Goal: Information Seeking & Learning: Learn about a topic

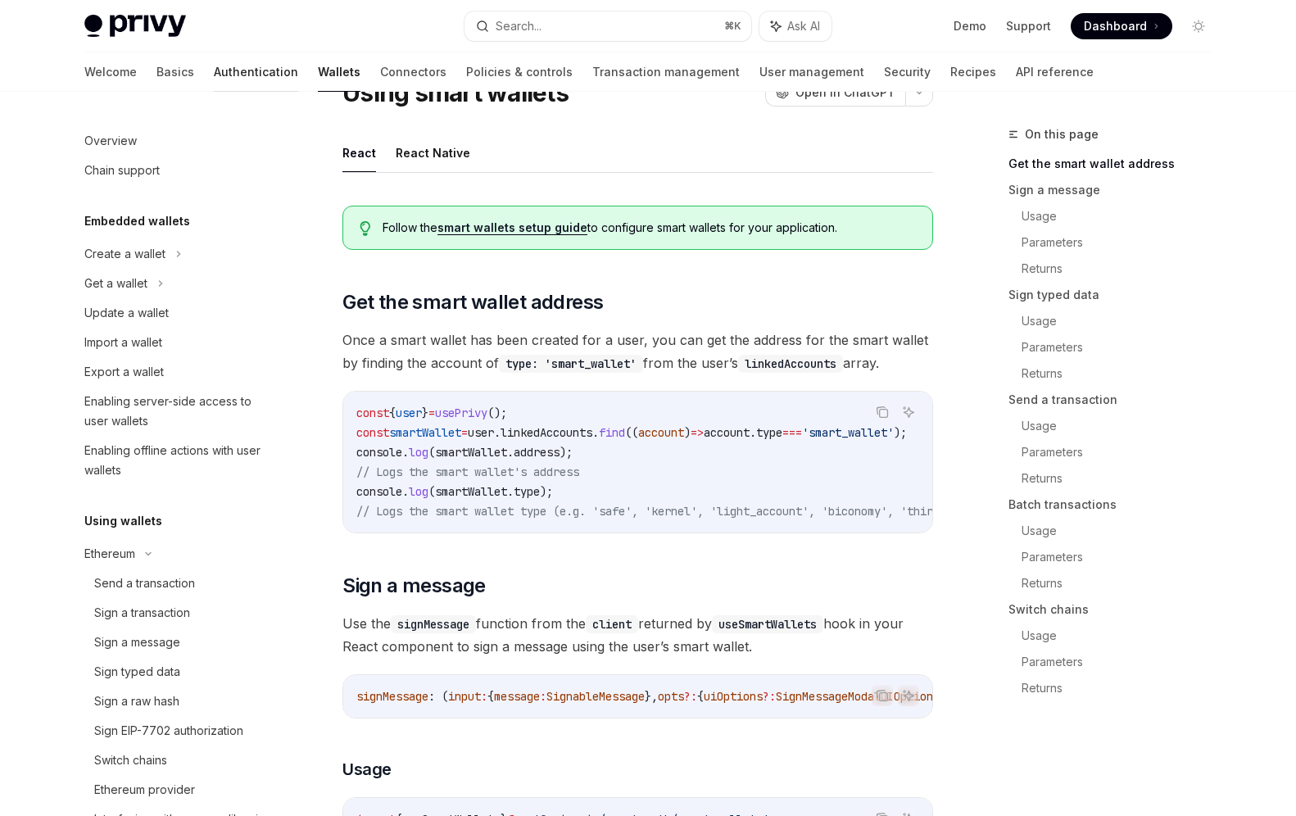
click at [214, 76] on link "Authentication" at bounding box center [256, 71] width 84 height 39
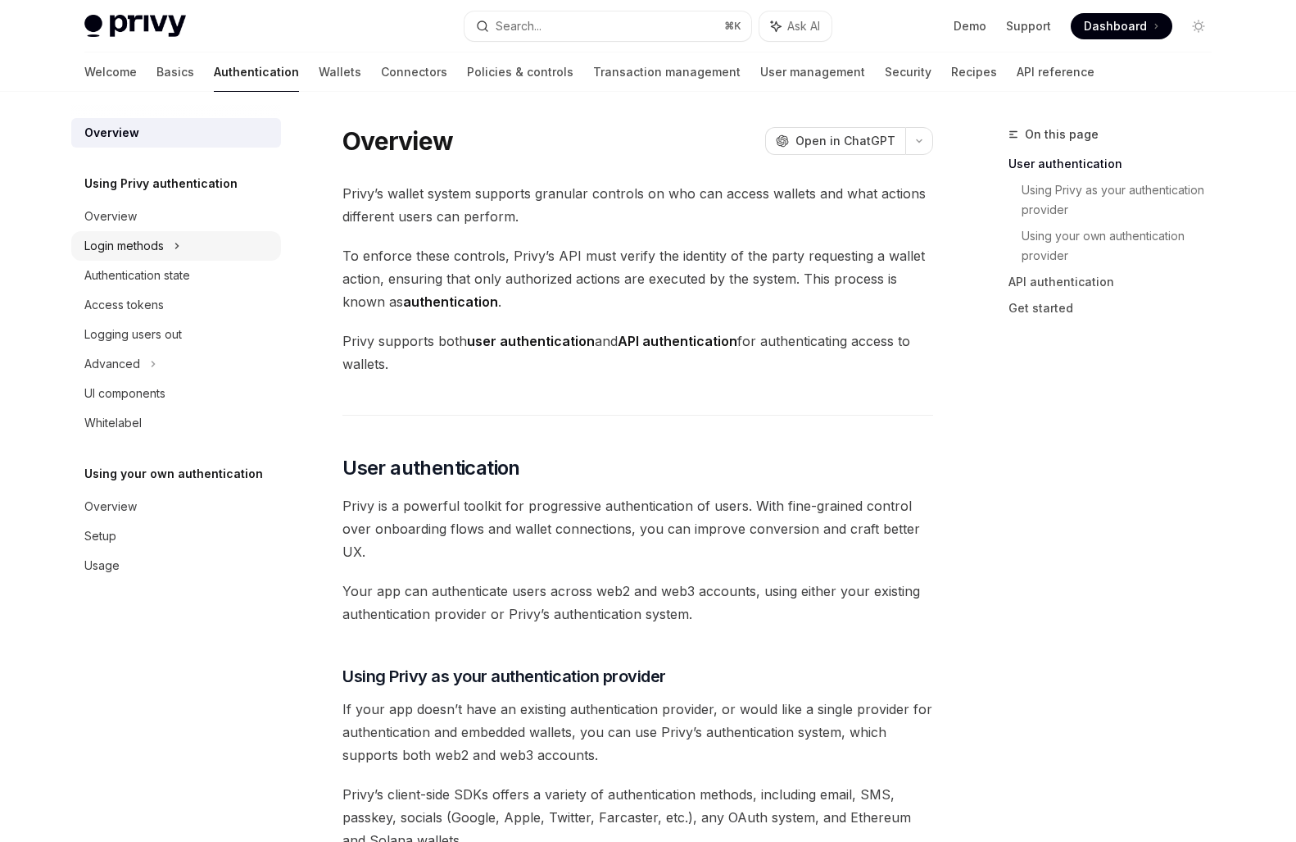
click at [140, 243] on div "Login methods" at bounding box center [123, 246] width 79 height 20
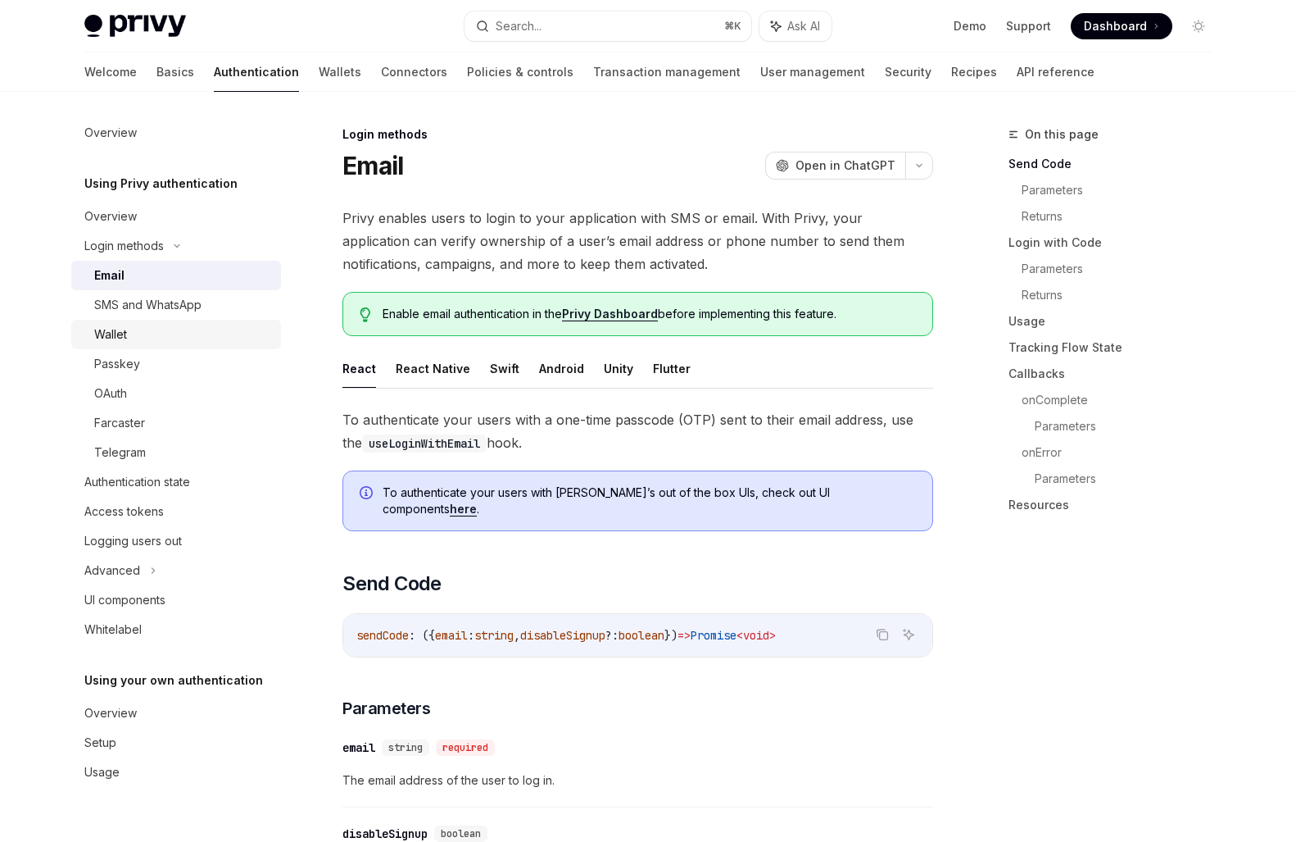
click at [140, 344] on link "Wallet" at bounding box center [176, 335] width 210 height 30
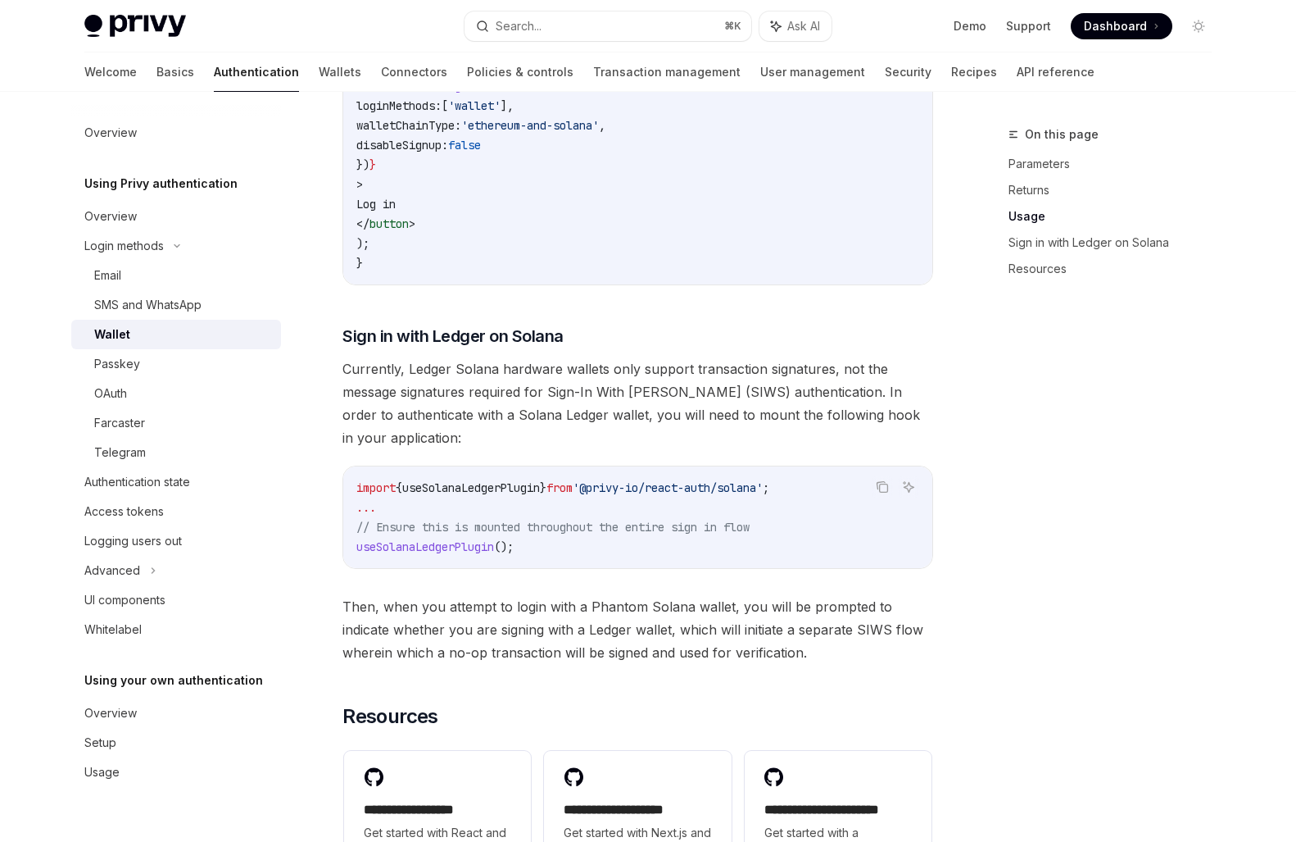
scroll to position [1262, 0]
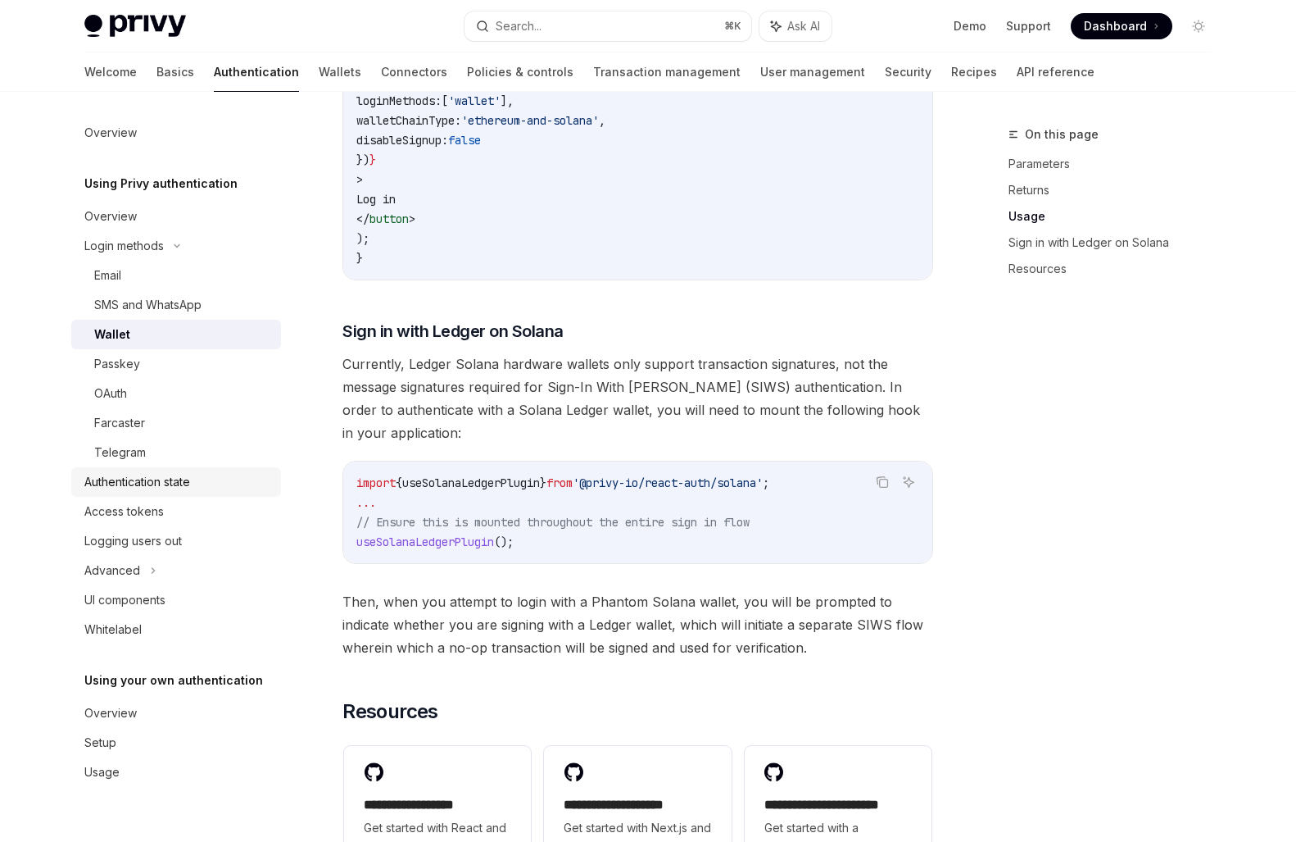
click at [154, 478] on div "Authentication state" at bounding box center [137, 482] width 106 height 20
type textarea "*"
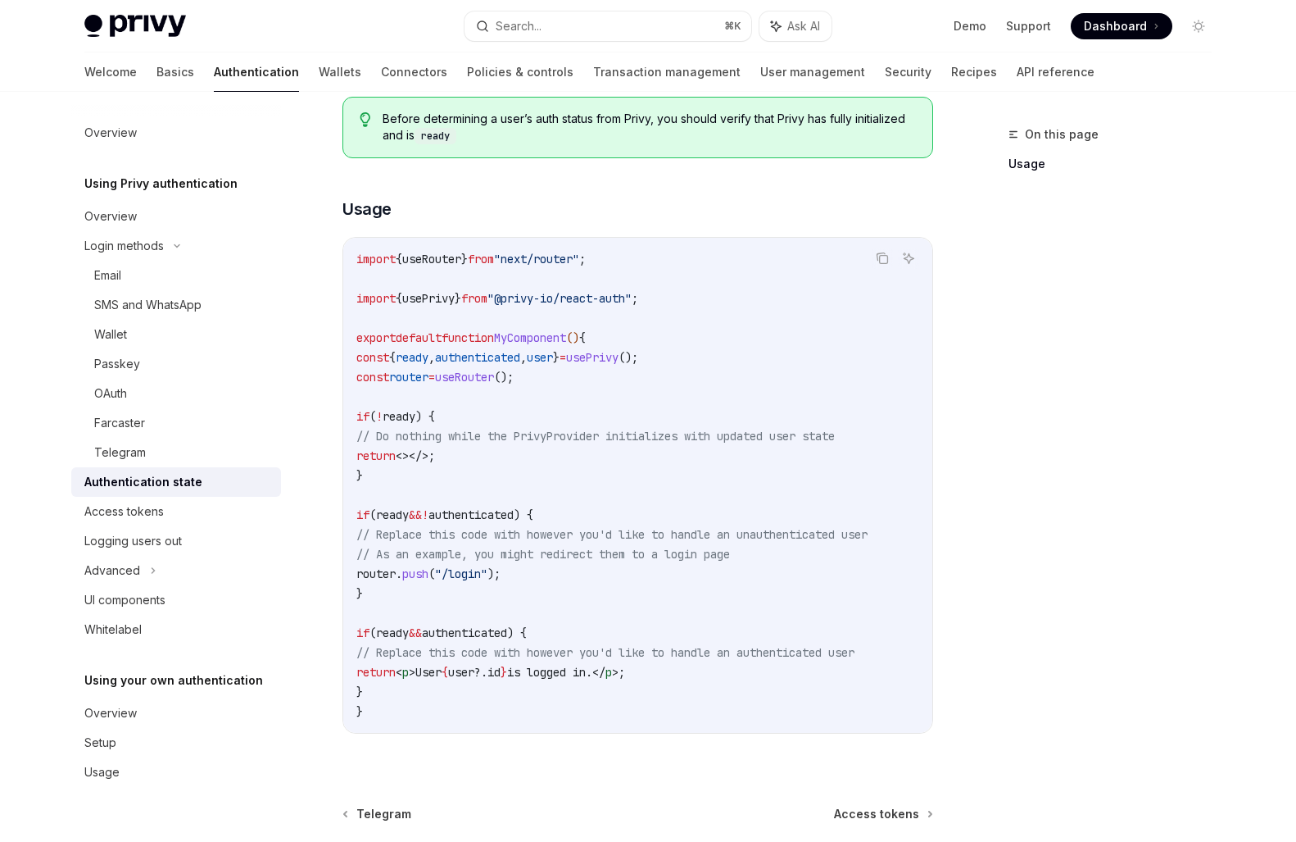
scroll to position [388, 0]
